Goal: Submit feedback/report problem

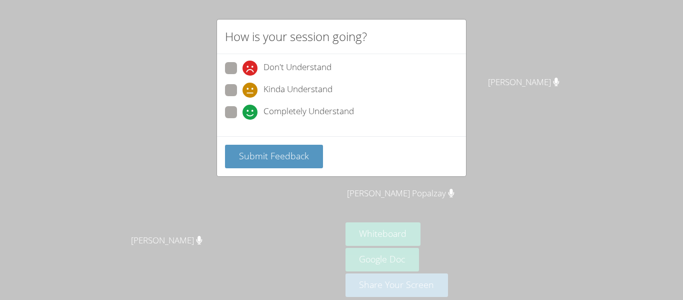
click at [243, 98] on span at bounding box center [243, 98] width 0 height 0
click at [243, 88] on input "Kinda Understand" at bounding box center [247, 88] width 9 height 9
radio input "true"
click at [243, 120] on span at bounding box center [243, 120] width 0 height 0
click at [243, 109] on input "Completely Understand" at bounding box center [247, 110] width 9 height 9
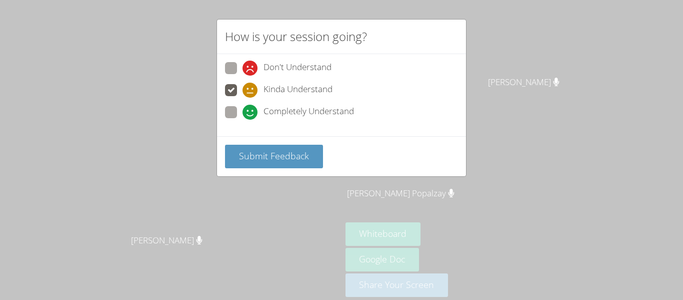
radio input "true"
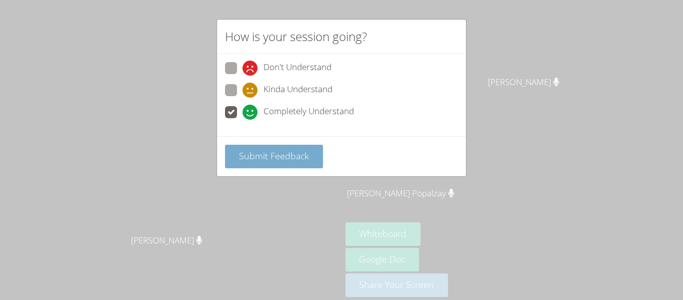
click at [245, 154] on span "Submit Feedback" at bounding box center [274, 156] width 70 height 12
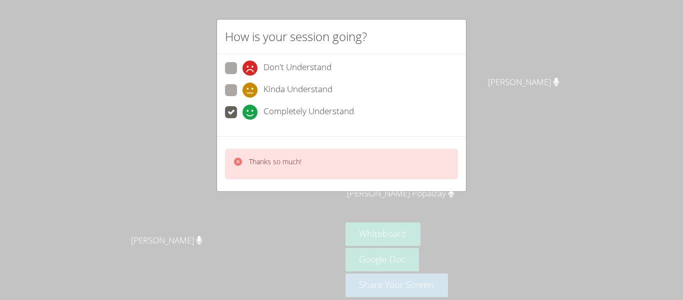
click at [248, 167] on div "Thanks so much!" at bounding box center [267, 164] width 69 height 15
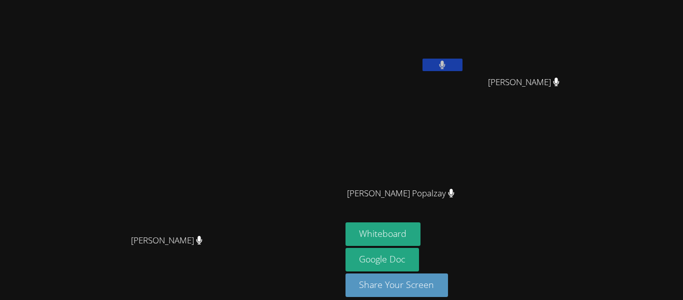
click at [246, 167] on video at bounding box center [171, 136] width 150 height 188
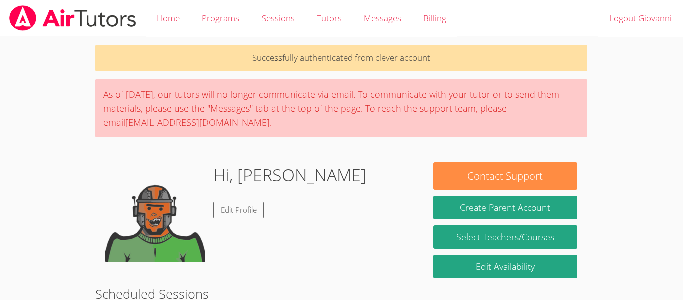
scroll to position [176, 0]
